Goal: Information Seeking & Learning: Learn about a topic

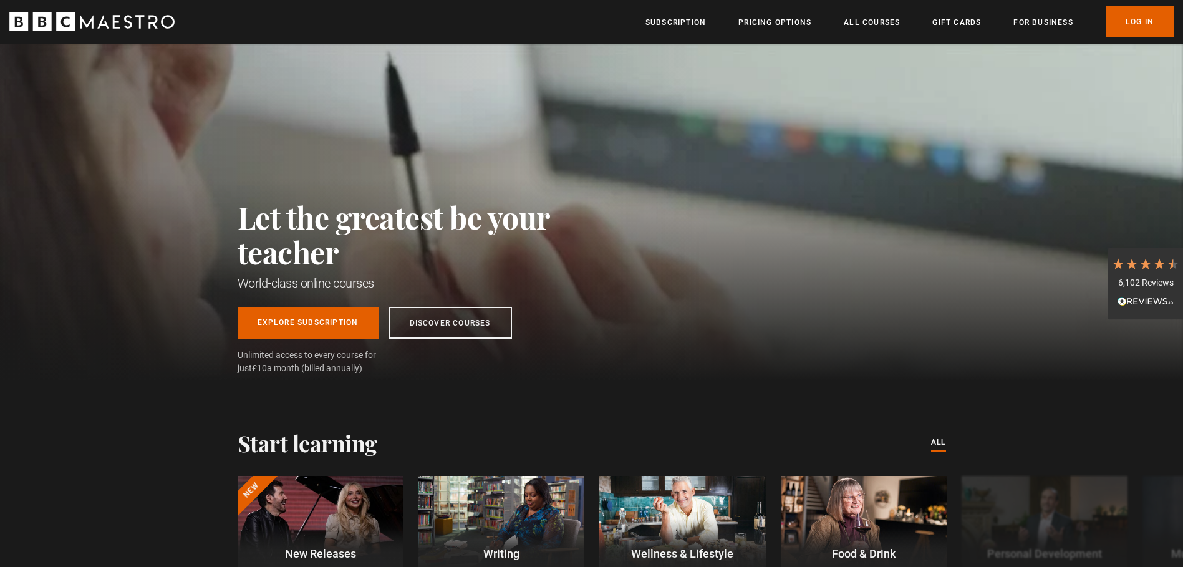
click at [878, 20] on link "All Courses" at bounding box center [872, 22] width 56 height 12
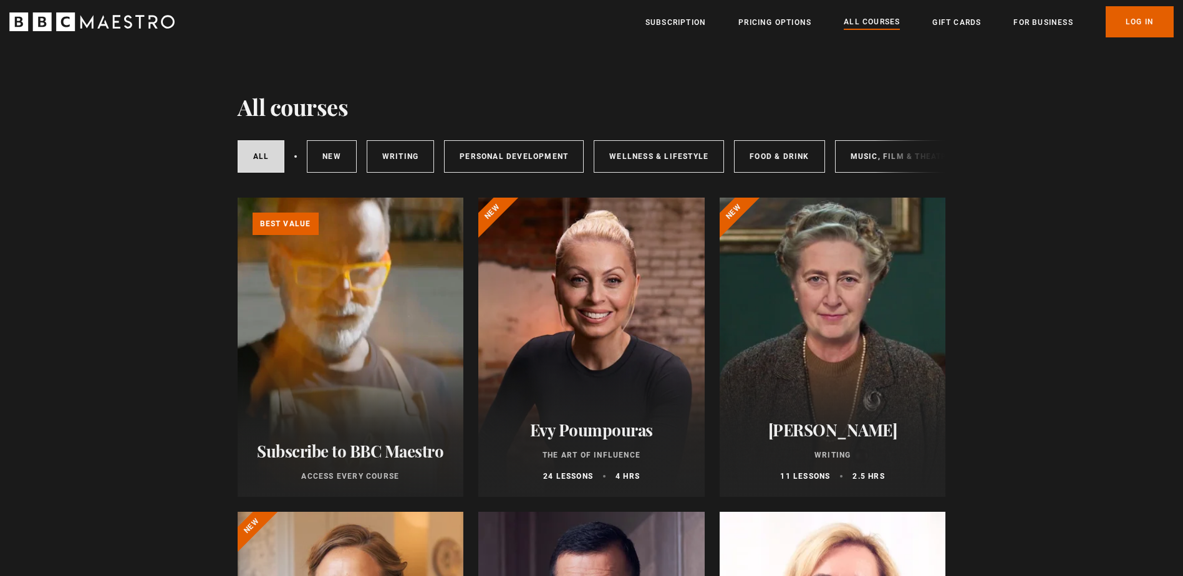
click at [1029, 18] on link "For business" at bounding box center [1043, 22] width 59 height 12
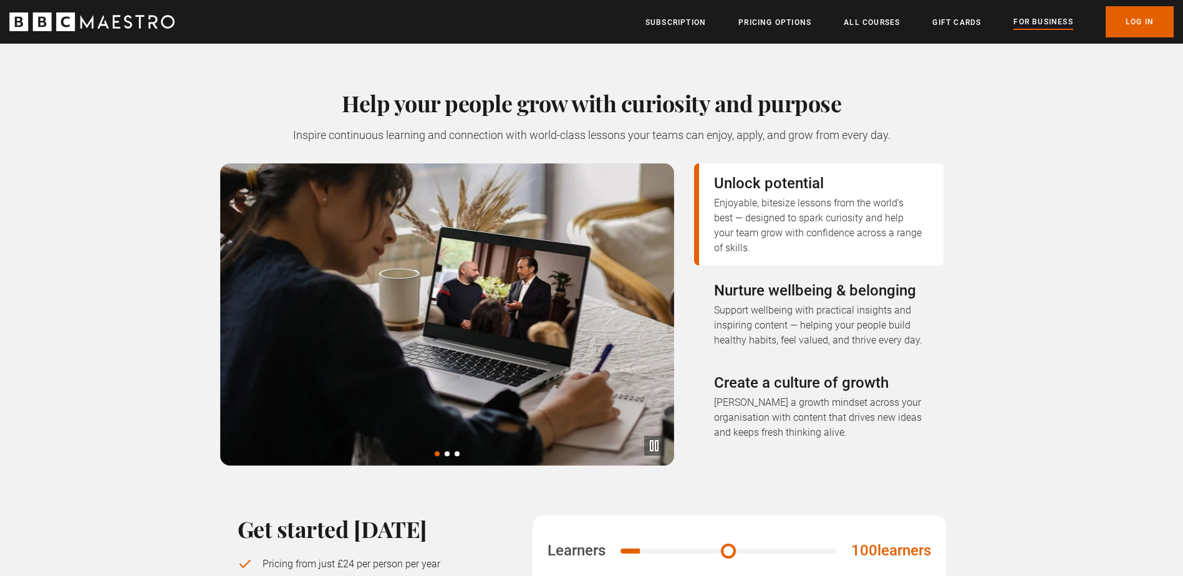
scroll to position [437, 0]
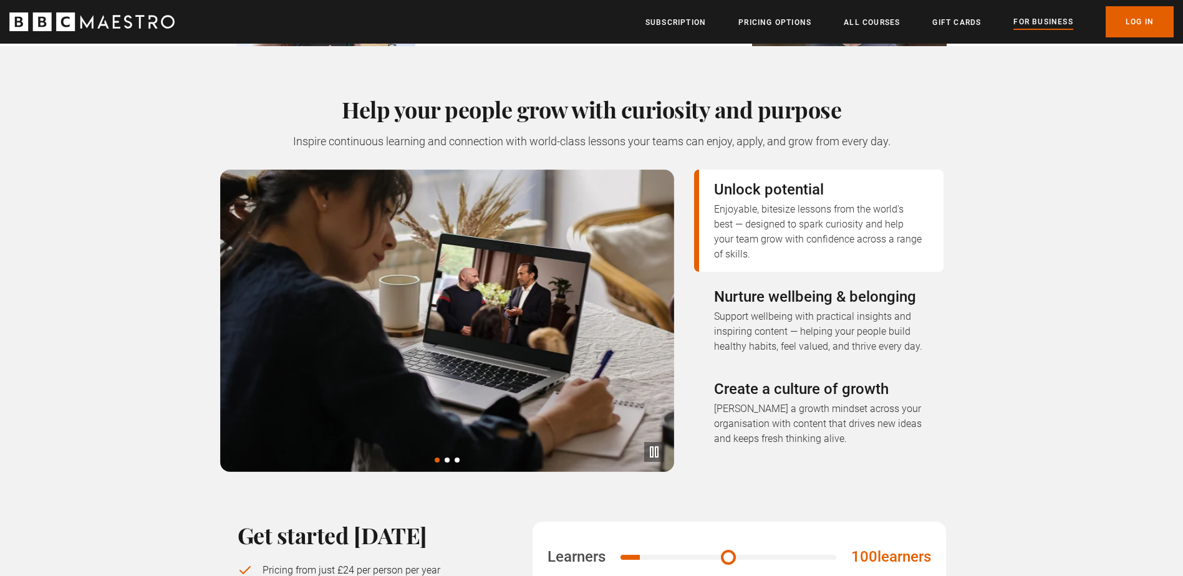
click at [422, 279] on img at bounding box center [447, 321] width 454 height 303
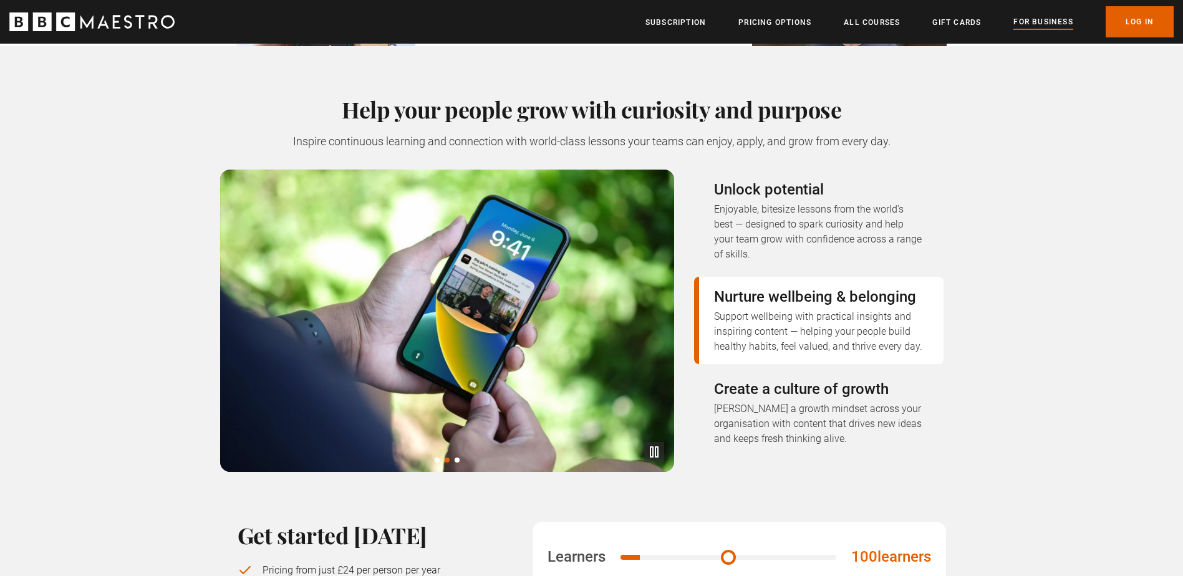
click at [594, 306] on img at bounding box center [447, 321] width 454 height 303
click at [638, 209] on img at bounding box center [447, 321] width 454 height 303
click at [457, 458] on span at bounding box center [457, 460] width 5 height 5
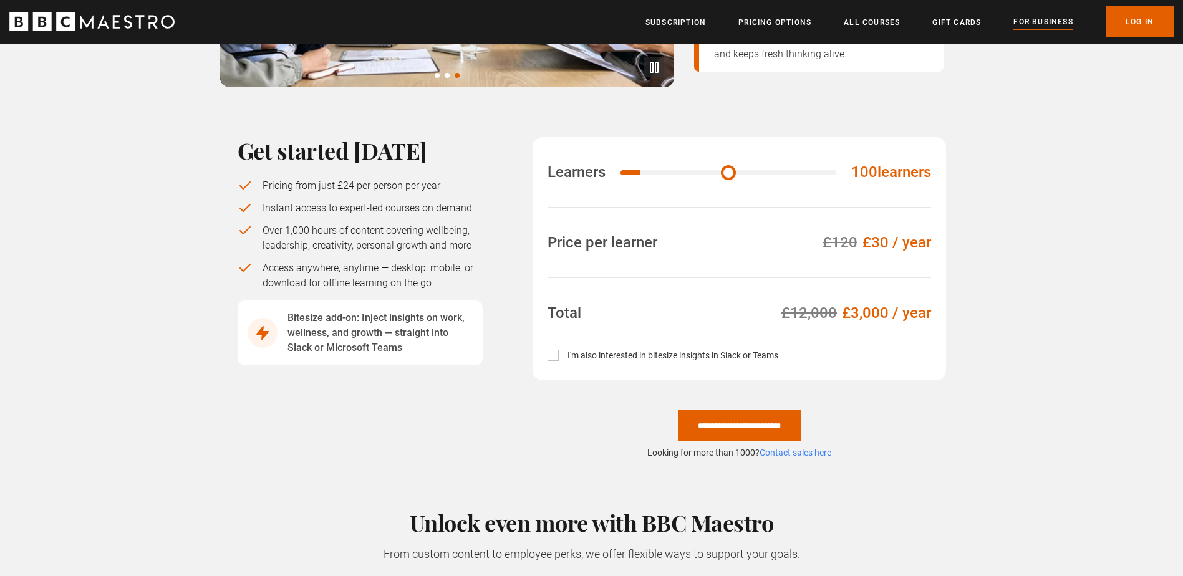
scroll to position [749, 0]
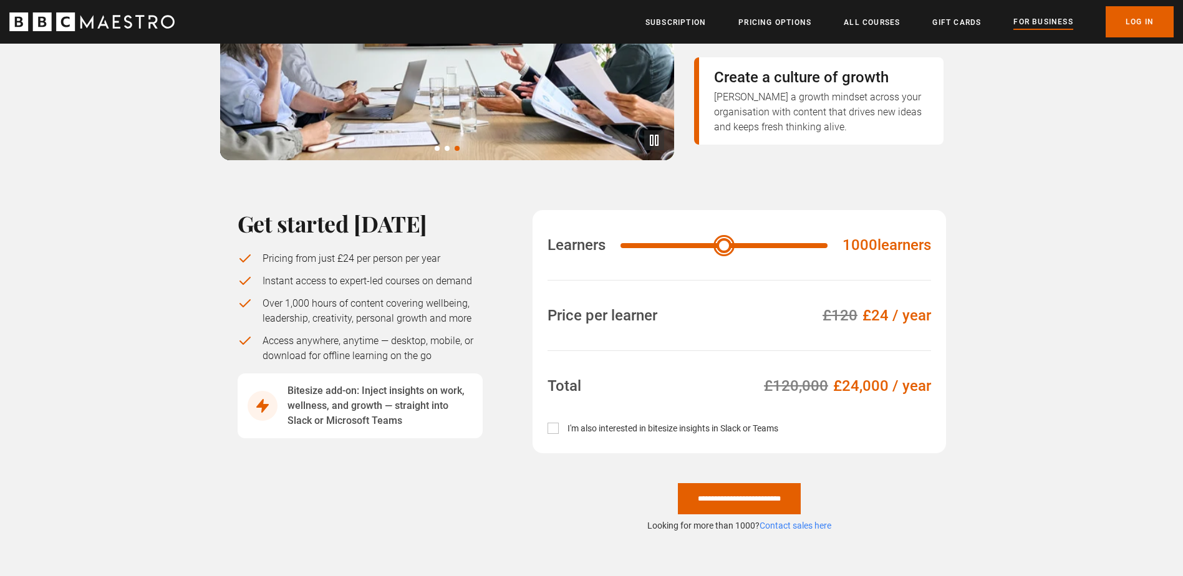
drag, startPoint x: 650, startPoint y: 210, endPoint x: 980, endPoint y: 228, distance: 330.5
type input "****"
click at [828, 243] on input "Learners" at bounding box center [724, 245] width 207 height 5
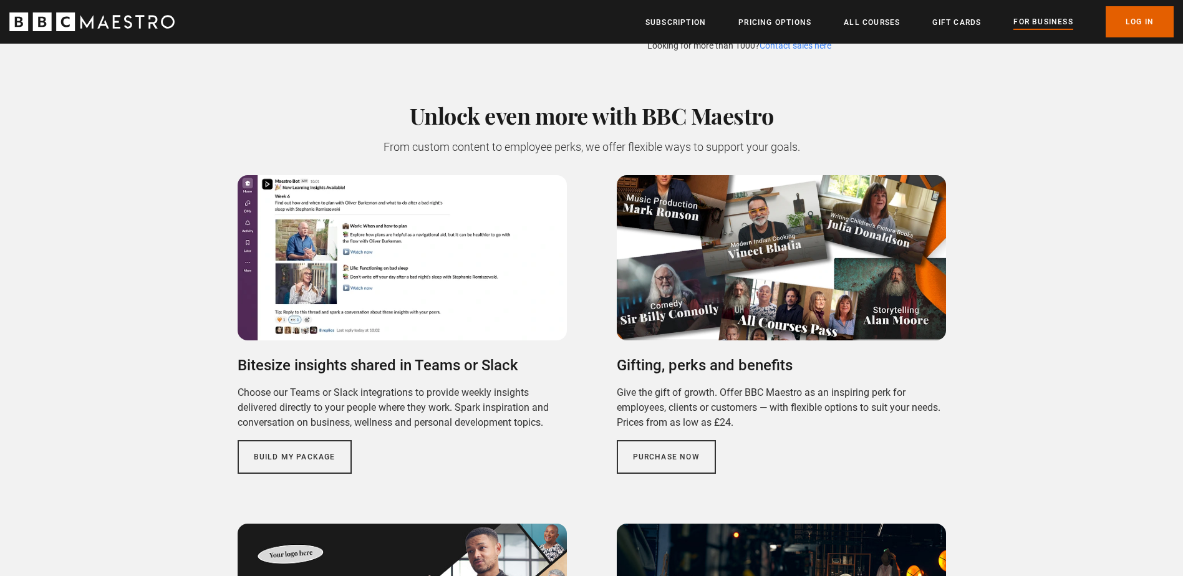
scroll to position [1123, 0]
